Goal: Transaction & Acquisition: Purchase product/service

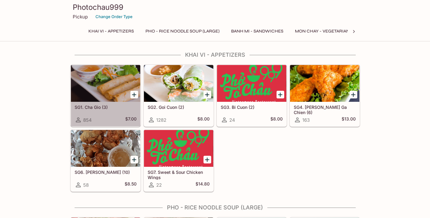
click at [111, 84] on div at bounding box center [105, 83] width 69 height 37
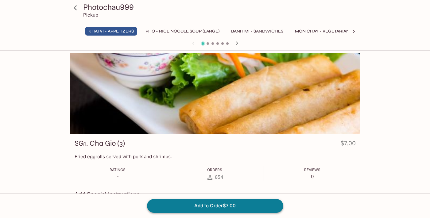
click at [224, 203] on button "Add to Order $7.00" at bounding box center [215, 205] width 136 height 13
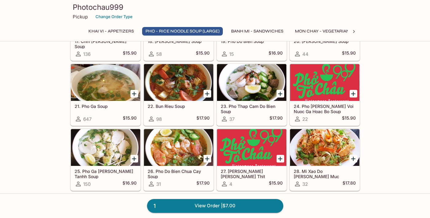
scroll to position [485, 0]
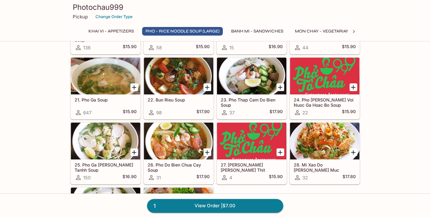
click at [113, 82] on div at bounding box center [105, 76] width 69 height 37
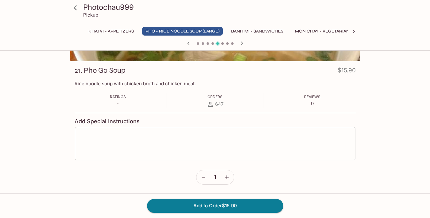
scroll to position [73, 0]
click at [161, 141] on textarea at bounding box center [215, 143] width 272 height 23
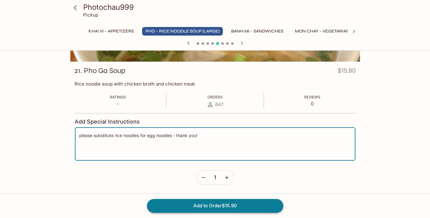
type textarea "please substitute rice noodles for egg noodles - thank you!"
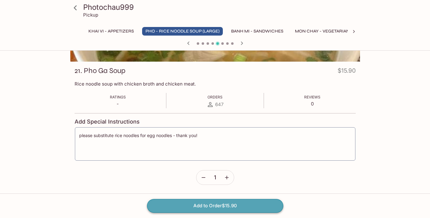
click at [197, 209] on button "Add to Order $15.90" at bounding box center [215, 205] width 136 height 13
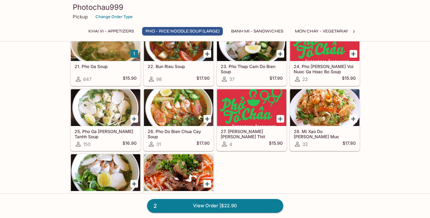
scroll to position [518, 0]
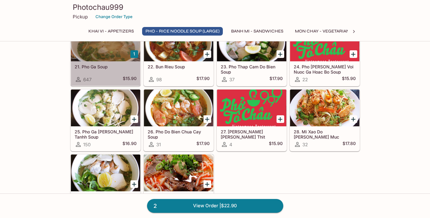
click at [114, 57] on div at bounding box center [105, 43] width 69 height 37
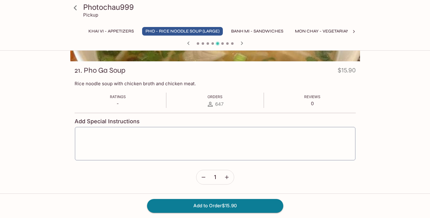
scroll to position [73, 0]
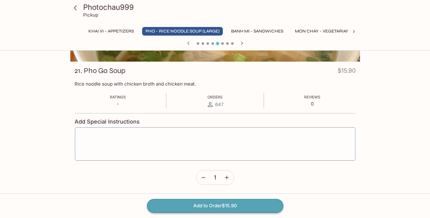
click at [206, 204] on button "Add to Order $15.90" at bounding box center [215, 205] width 136 height 13
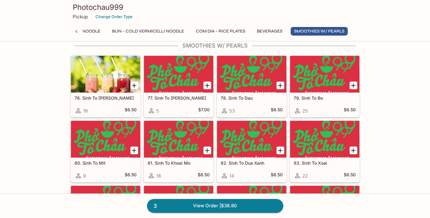
scroll to position [1686, 0]
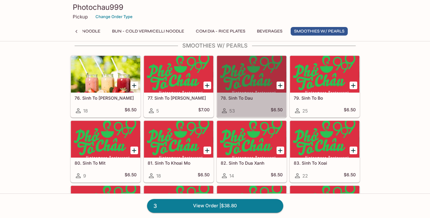
click at [235, 77] on div at bounding box center [251, 74] width 69 height 37
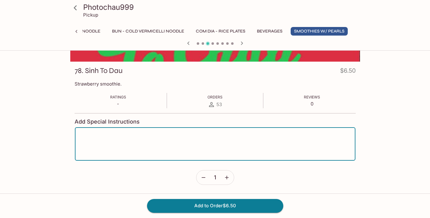
click at [193, 137] on textarea at bounding box center [215, 143] width 272 height 23
type textarea "please add [PERSON_NAME] if available - thank you!"
click at [261, 203] on button "Add to Order $6.50" at bounding box center [215, 205] width 136 height 13
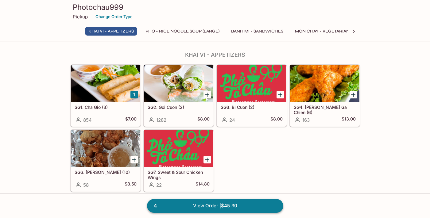
click at [245, 203] on link "4 View Order | $45.30" at bounding box center [215, 205] width 136 height 13
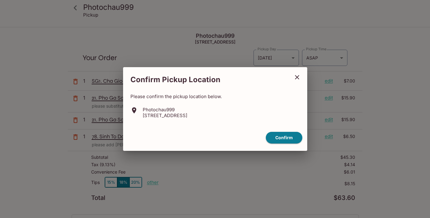
click at [296, 165] on div "Confirm Pickup Location Please confirm the pickup location below. Photochau999 …" at bounding box center [215, 109] width 430 height 218
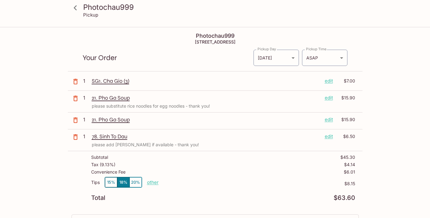
click at [112, 181] on button "15%" at bounding box center [111, 182] width 12 height 10
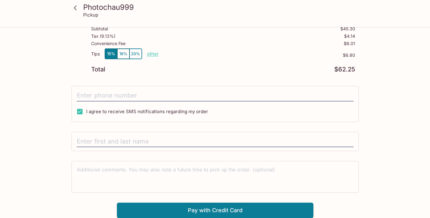
scroll to position [128, 0]
click at [148, 143] on input "text" at bounding box center [215, 142] width 277 height 12
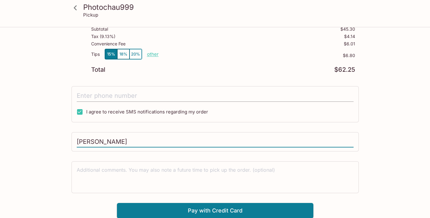
type input "[PERSON_NAME]"
click at [133, 95] on input "tel" at bounding box center [215, 96] width 277 height 12
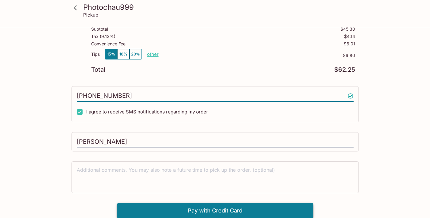
type input "[PHONE_NUMBER]"
click at [178, 215] on button "Pay with Credit Card" at bounding box center [215, 210] width 196 height 15
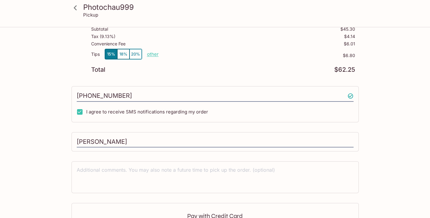
scroll to position [220, 0]
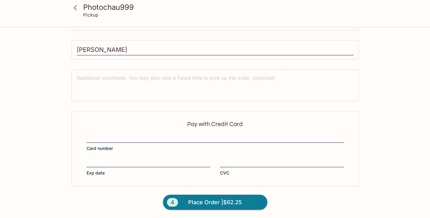
click at [138, 134] on div at bounding box center [214, 138] width 257 height 9
click at [199, 203] on span "Place Order | $62.25" at bounding box center [215, 202] width 54 height 10
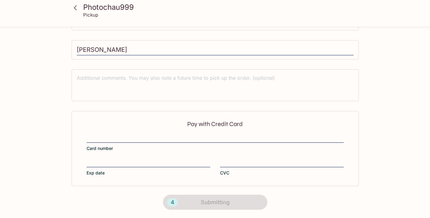
scroll to position [138, 0]
